Goal: Transaction & Acquisition: Purchase product/service

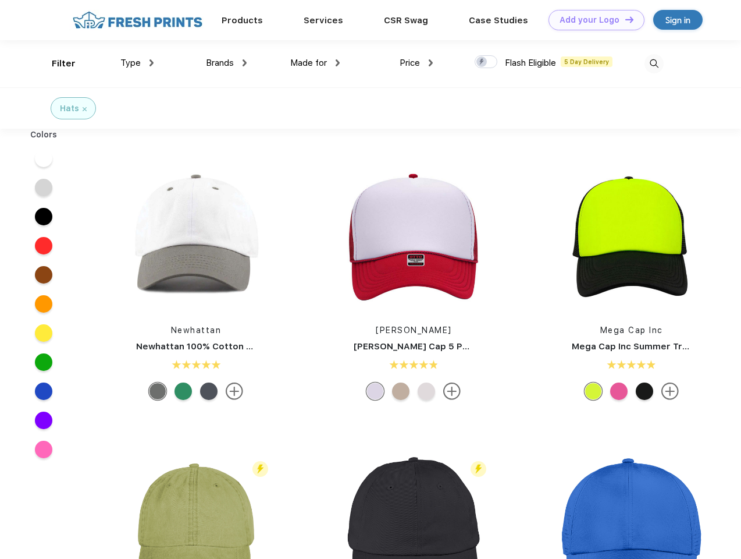
click at [592, 20] on link "Add your Logo Design Tool" at bounding box center [597, 20] width 96 height 20
click at [0, 0] on div "Design Tool" at bounding box center [0, 0] width 0 height 0
click at [624, 19] on link "Add your Logo Design Tool" at bounding box center [597, 20] width 96 height 20
click at [56, 63] on div "Filter" at bounding box center [64, 63] width 24 height 13
click at [137, 63] on span "Type" at bounding box center [130, 63] width 20 height 10
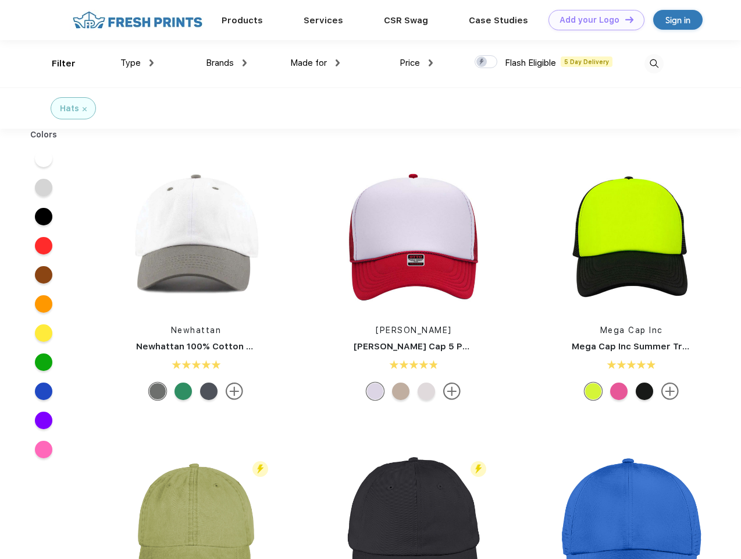
click at [226, 63] on span "Brands" at bounding box center [220, 63] width 28 height 10
click at [315, 63] on span "Made for" at bounding box center [308, 63] width 37 height 10
click at [417, 63] on span "Price" at bounding box center [410, 63] width 20 height 10
click at [486, 62] on div at bounding box center [486, 61] width 23 height 13
click at [482, 62] on input "checkbox" at bounding box center [479, 59] width 8 height 8
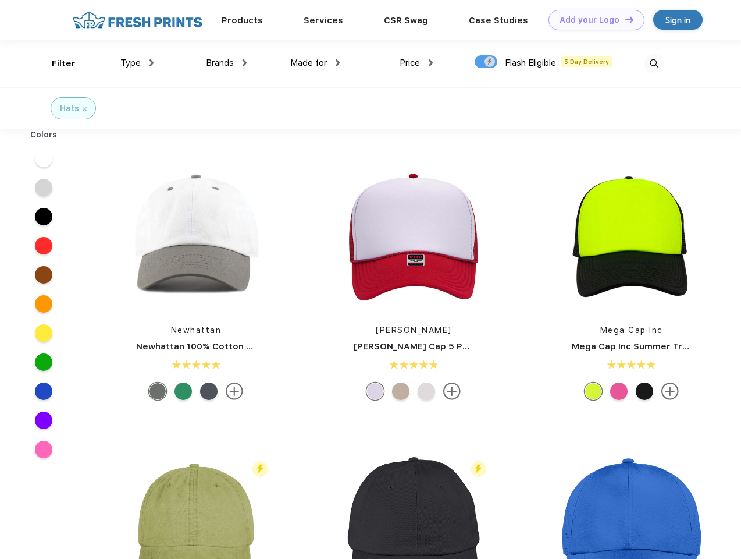
click at [654, 63] on img at bounding box center [654, 63] width 19 height 19
